Goal: Book appointment/travel/reservation

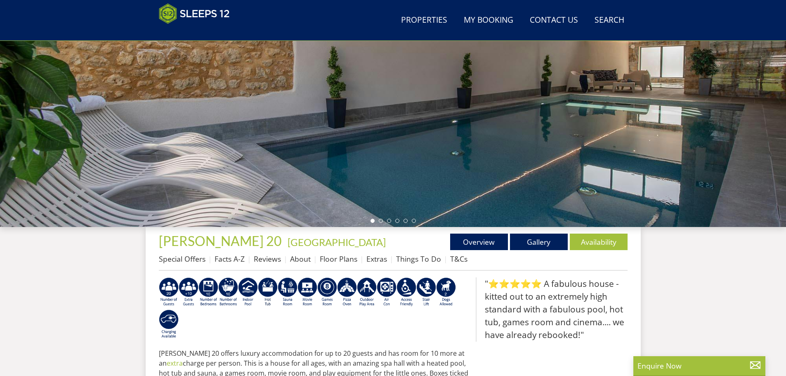
scroll to position [131, 0]
click at [595, 243] on link "Availability" at bounding box center [598, 241] width 58 height 16
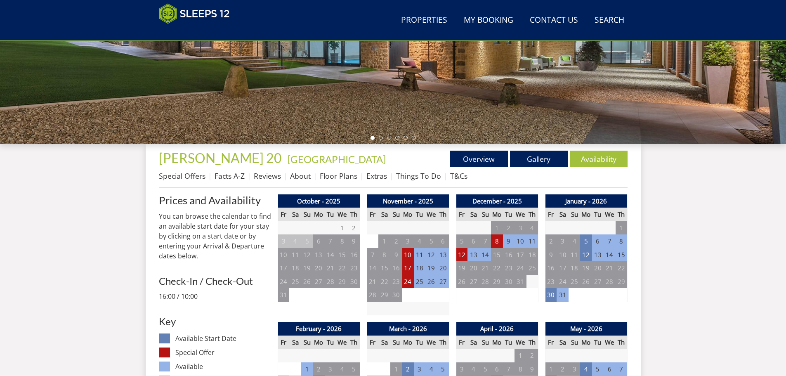
scroll to position [141, 0]
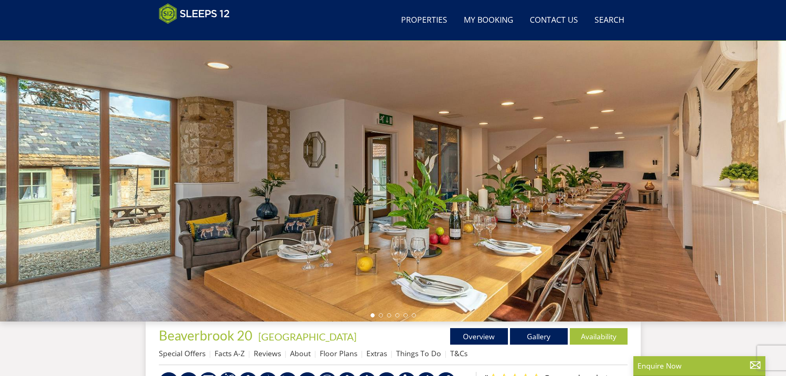
scroll to position [90, 0]
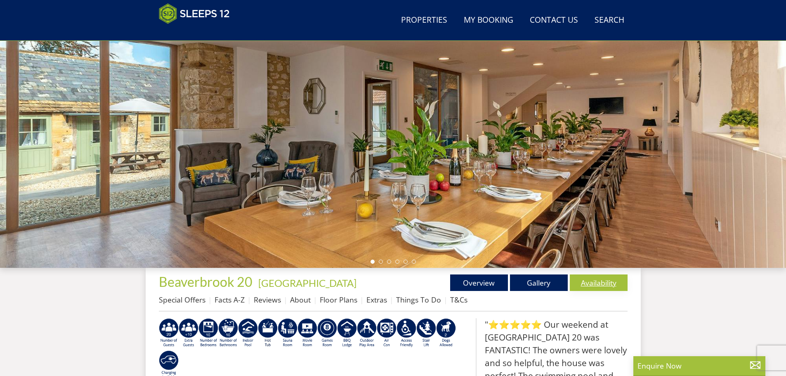
click at [597, 284] on link "Availability" at bounding box center [598, 282] width 58 height 16
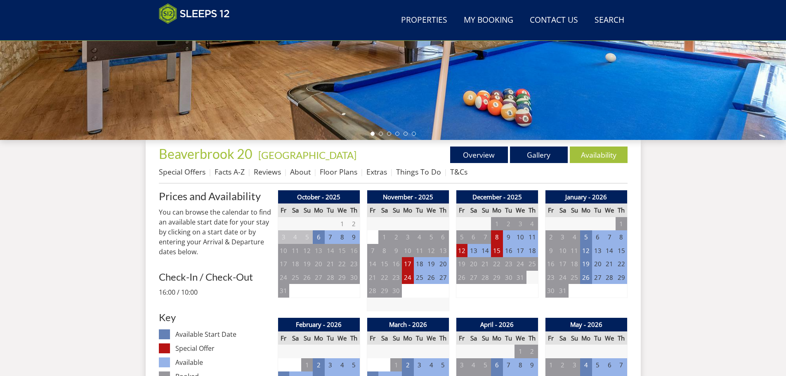
scroll to position [265, 0]
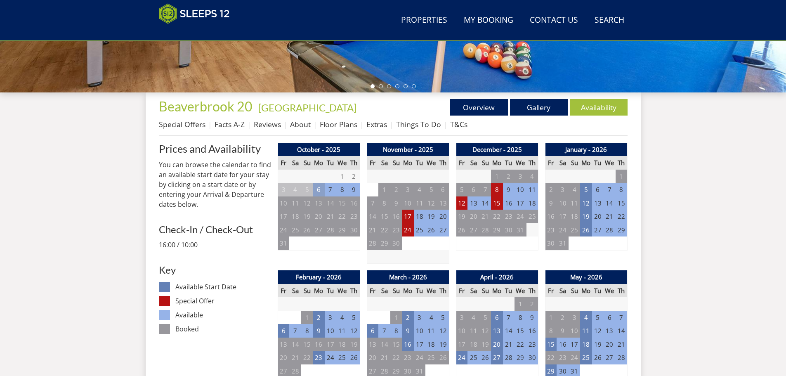
click at [318, 189] on td "6" at bounding box center [319, 190] width 12 height 14
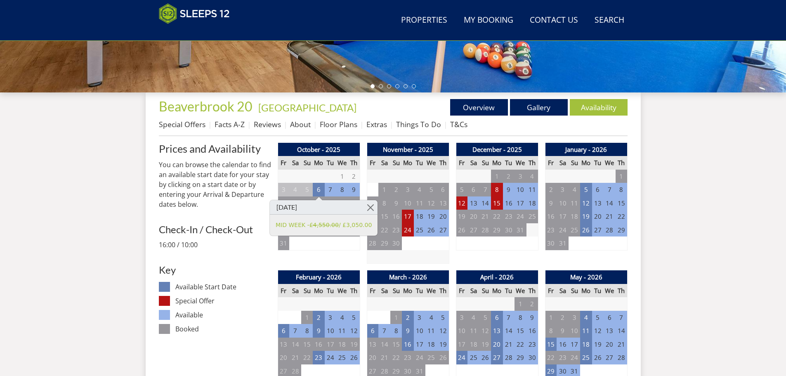
click at [201, 268] on h3 "Key" at bounding box center [215, 269] width 112 height 11
